Goal: Find specific fact: Find specific fact

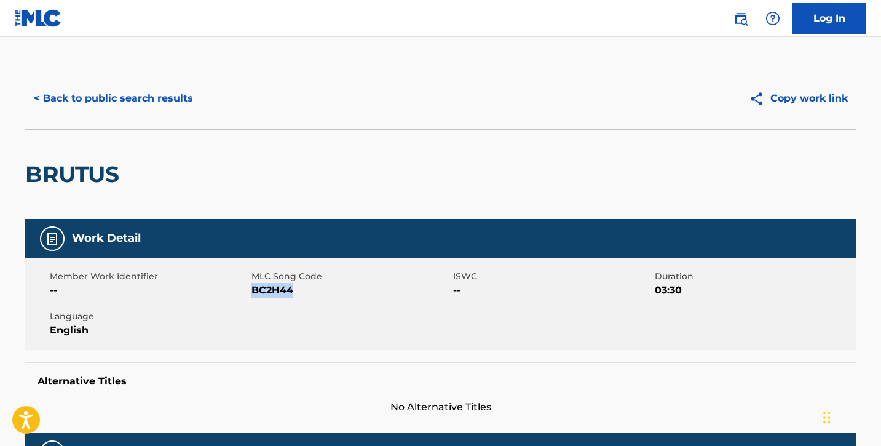
click at [92, 92] on button "< Back to public search results" at bounding box center [113, 98] width 176 height 31
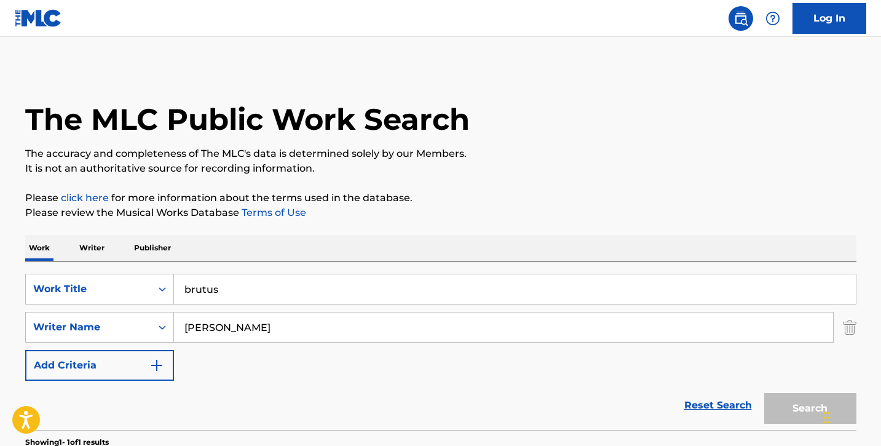
scroll to position [153, 0]
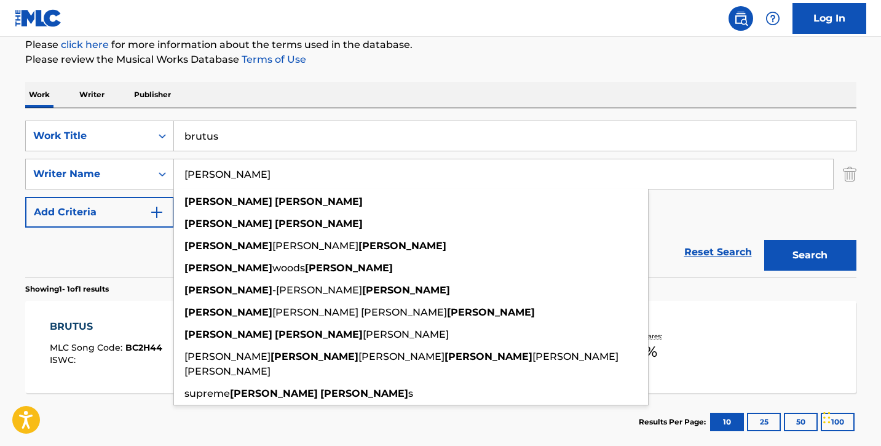
drag, startPoint x: 282, startPoint y: 178, endPoint x: 184, endPoint y: 172, distance: 98.0
click at [184, 172] on input "[PERSON_NAME]" at bounding box center [503, 174] width 659 height 30
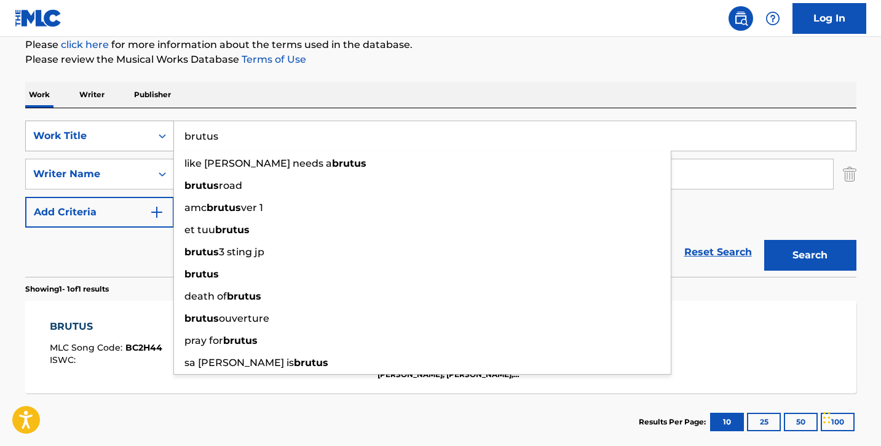
drag, startPoint x: 264, startPoint y: 135, endPoint x: 121, endPoint y: 124, distance: 143.7
click at [121, 124] on div "SearchWithCriteria4679fc17-b9db-4b16-ae55-396735d4bc86 Work Title brutus like […" at bounding box center [440, 136] width 831 height 31
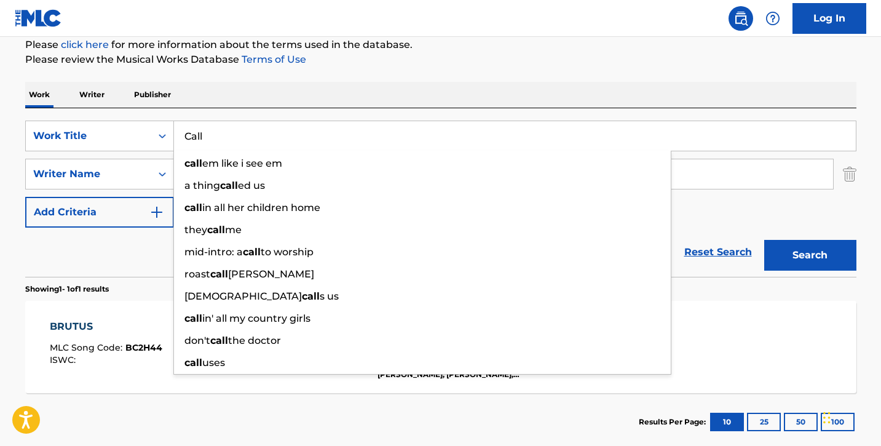
type input "Call"
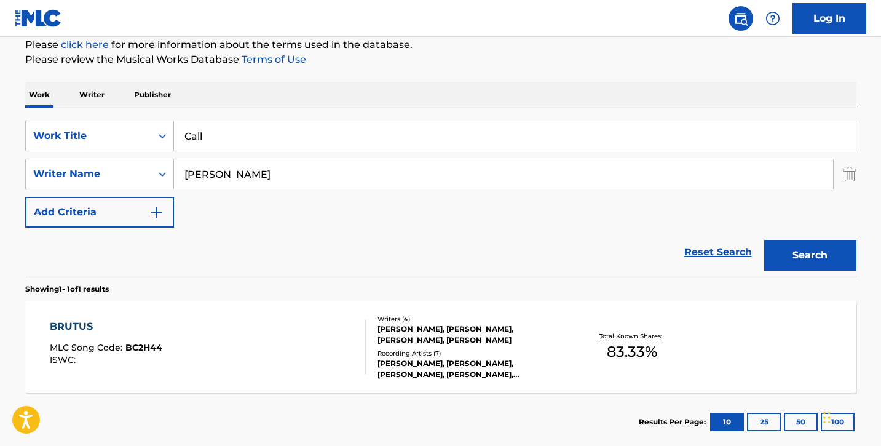
click at [828, 264] on button "Search" at bounding box center [810, 255] width 92 height 31
click at [239, 341] on div "CALL (FEAT. [PERSON_NAME]) MLC Song Code : CJ2MJT ISWC :" at bounding box center [208, 346] width 316 height 55
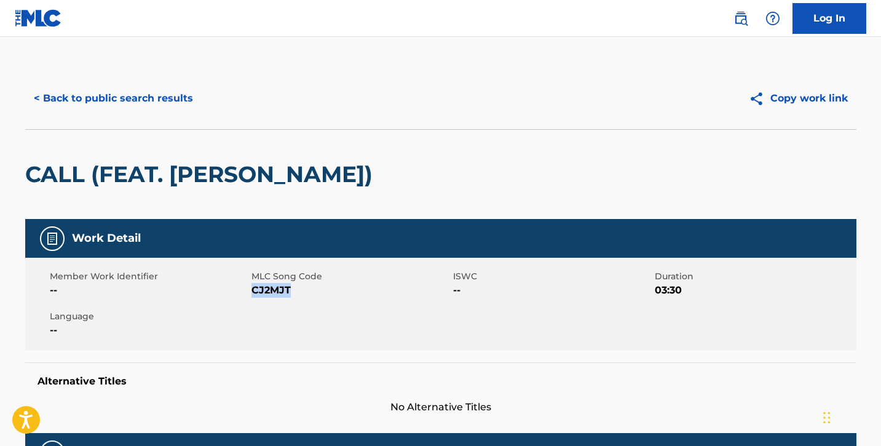
drag, startPoint x: 252, startPoint y: 290, endPoint x: 300, endPoint y: 291, distance: 48.0
click at [300, 291] on span "CJ2MJT" at bounding box center [350, 290] width 199 height 15
copy span "CJ2MJT"
